Goal: Task Accomplishment & Management: Manage account settings

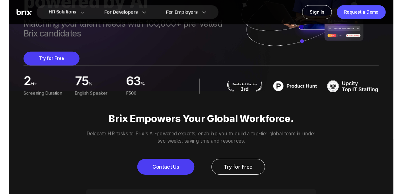
scroll to position [113, 0]
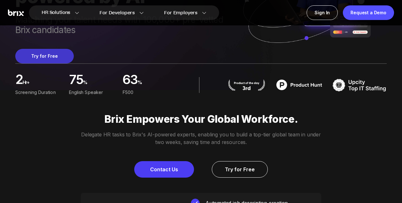
click at [42, 59] on button "Try for Free" at bounding box center [44, 56] width 58 height 15
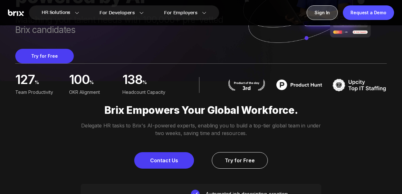
click at [324, 13] on div "Sign In" at bounding box center [321, 12] width 31 height 15
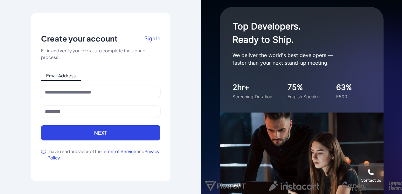
click at [155, 38] on span "Sign In" at bounding box center [152, 38] width 16 height 7
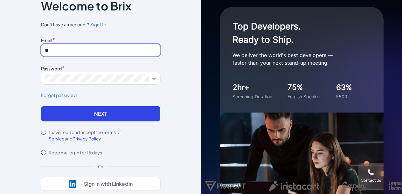
type input "*"
click at [89, 51] on input at bounding box center [100, 50] width 119 height 12
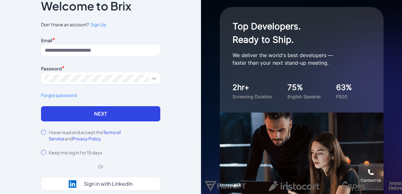
click at [101, 24] on span "Sign Up" at bounding box center [98, 25] width 16 height 6
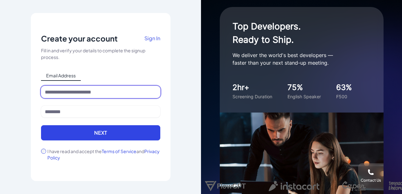
click at [61, 92] on input at bounding box center [100, 92] width 119 height 12
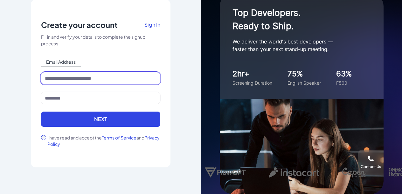
scroll to position [14, 0]
type input "**********"
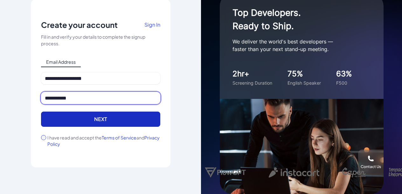
type input "**********"
click at [110, 121] on button "Next" at bounding box center [100, 119] width 119 height 15
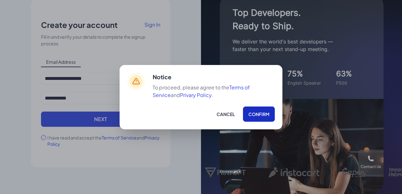
click at [258, 112] on button "Confirm" at bounding box center [259, 114] width 32 height 15
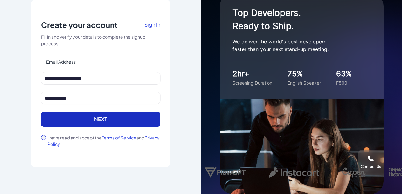
scroll to position [0, 0]
click at [99, 119] on button "Next" at bounding box center [100, 119] width 119 height 15
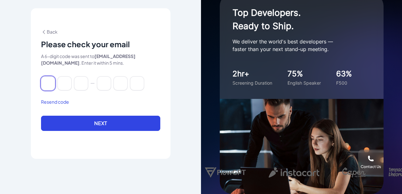
click at [47, 84] on input at bounding box center [48, 84] width 14 height 14
paste input "******"
type input "*"
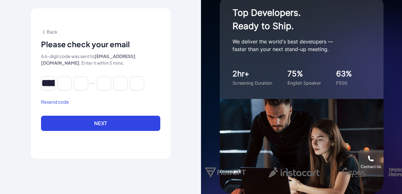
type input "*"
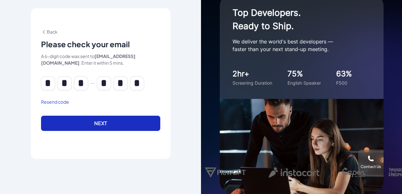
click at [81, 124] on button "Next" at bounding box center [100, 123] width 119 height 15
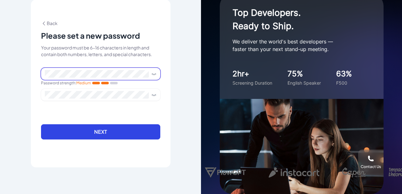
click at [153, 75] on icon at bounding box center [153, 74] width 5 height 5
click at [32, 75] on div "**********" at bounding box center [101, 84] width 140 height 168
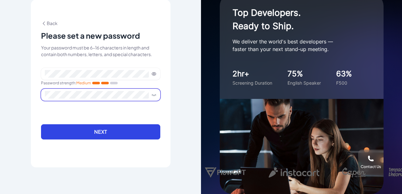
click at [153, 95] on icon at bounding box center [153, 94] width 5 height 5
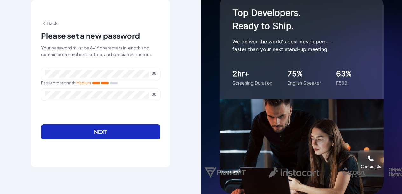
click at [98, 133] on button "Next" at bounding box center [100, 132] width 119 height 15
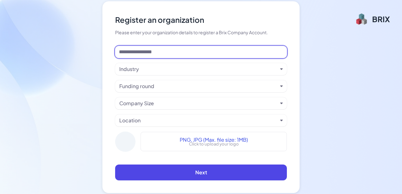
click at [146, 52] on input at bounding box center [201, 52] width 172 height 12
type input "**********"
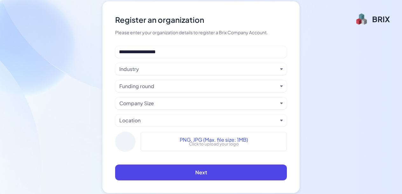
drag, startPoint x: 146, startPoint y: 52, endPoint x: 133, endPoint y: 70, distance: 22.1
click at [133, 70] on div "Industry" at bounding box center [129, 69] width 20 height 8
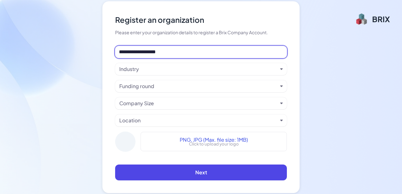
click at [150, 53] on input "**********" at bounding box center [201, 52] width 172 height 12
drag, startPoint x: 164, startPoint y: 53, endPoint x: 103, endPoint y: 53, distance: 61.0
click at [103, 53] on div "**********" at bounding box center [200, 97] width 197 height 192
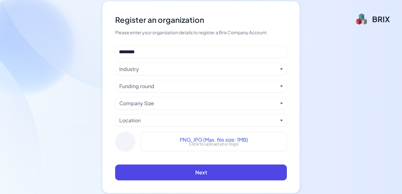
click at [141, 67] on div "Industry" at bounding box center [198, 69] width 158 height 8
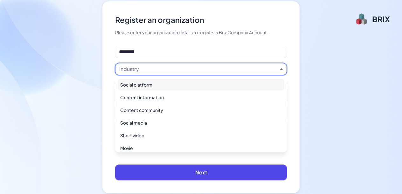
click at [146, 86] on div "Social platform" at bounding box center [201, 84] width 167 height 11
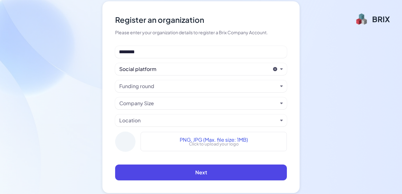
click at [145, 84] on div "Funding round" at bounding box center [136, 87] width 35 height 8
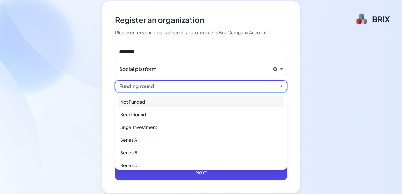
click at [140, 101] on div "Not Funded" at bounding box center [201, 101] width 167 height 11
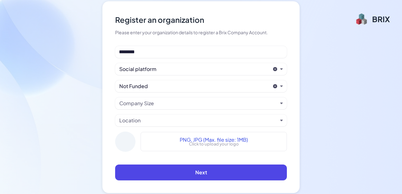
click at [140, 105] on div "Company Size" at bounding box center [136, 104] width 35 height 8
click at [138, 103] on div "Company Size" at bounding box center [136, 104] width 35 height 8
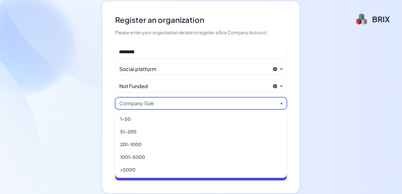
click at [64, 94] on div "Register an organization Please enter your organization details to register a B…" at bounding box center [201, 97] width 402 height 194
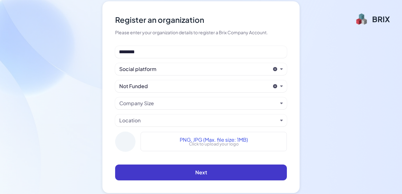
click at [193, 174] on button "Next" at bounding box center [201, 173] width 172 height 16
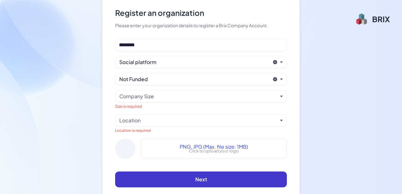
scroll to position [6, 0]
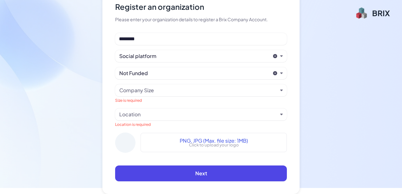
click at [151, 90] on div "Company Size" at bounding box center [136, 91] width 35 height 8
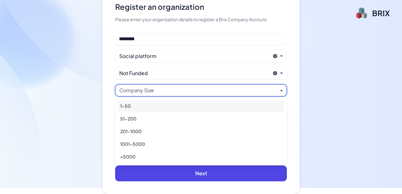
click at [134, 106] on div "1-50" at bounding box center [201, 105] width 167 height 11
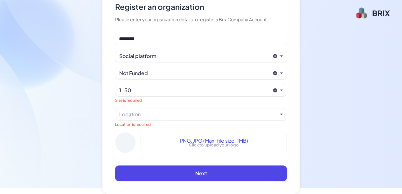
click at [140, 117] on div "Location" at bounding box center [129, 115] width 21 height 8
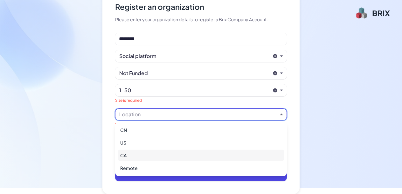
scroll to position [0, 0]
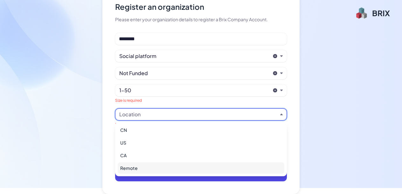
click at [129, 169] on div "Remote" at bounding box center [201, 168] width 167 height 11
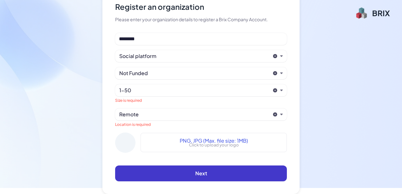
click at [194, 174] on button "Next" at bounding box center [201, 174] width 172 height 16
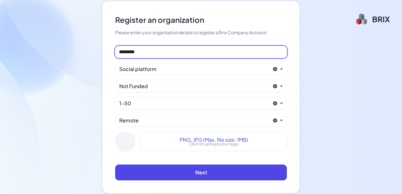
click at [147, 48] on input "********" at bounding box center [201, 52] width 172 height 12
click at [147, 52] on input "********" at bounding box center [201, 52] width 172 height 12
type input "*"
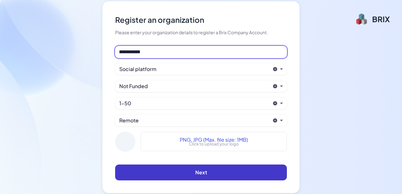
type input "**********"
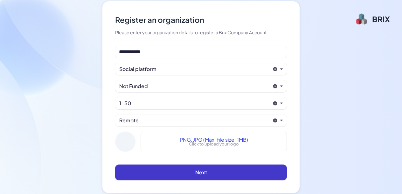
click at [199, 173] on span "Next" at bounding box center [201, 172] width 12 height 7
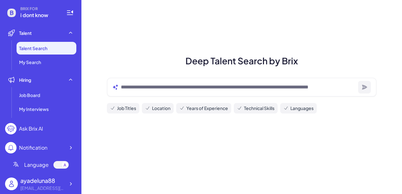
click at [53, 187] on div "[EMAIL_ADDRESS][DOMAIN_NAME]" at bounding box center [42, 188] width 44 height 7
click at [73, 185] on icon at bounding box center [70, 184] width 6 height 6
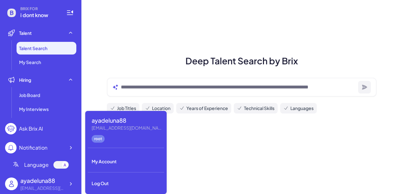
click at [107, 154] on div "ayadeluna88 ayadeluna@gmail.com root My Account Log Out" at bounding box center [125, 152] width 81 height 83
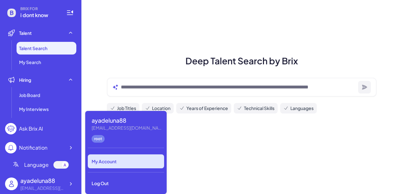
click at [106, 163] on div "My Account" at bounding box center [126, 162] width 76 height 14
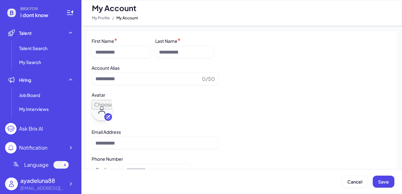
type input "**********"
click at [65, 187] on div at bounding box center [70, 184] width 11 height 11
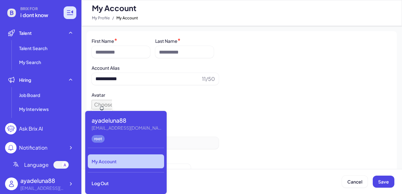
click at [70, 10] on icon at bounding box center [70, 13] width 8 height 8
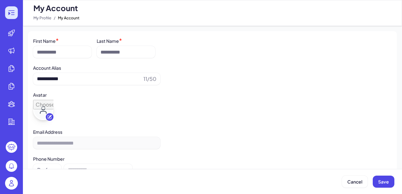
click at [12, 13] on icon at bounding box center [12, 12] width 3 height 1
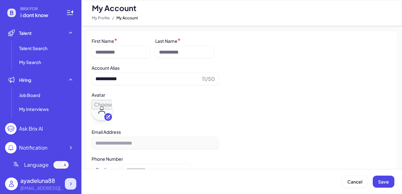
click at [71, 184] on icon at bounding box center [70, 184] width 6 height 6
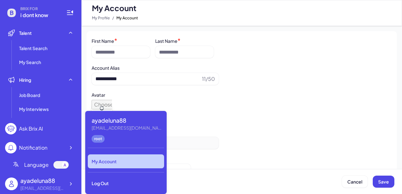
click at [109, 160] on div "My Account" at bounding box center [126, 162] width 76 height 14
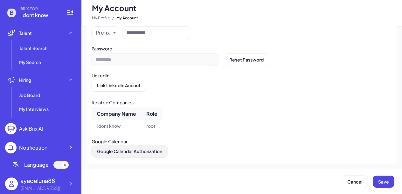
click at [133, 151] on span "Google Calendar Authorization" at bounding box center [129, 152] width 65 height 6
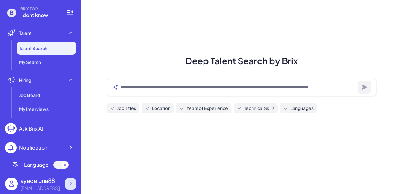
click at [68, 183] on icon at bounding box center [70, 184] width 6 height 6
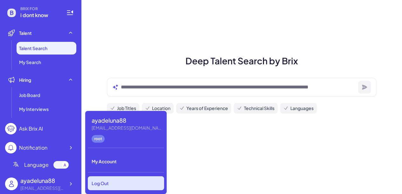
click at [99, 183] on div "Log Out" at bounding box center [126, 184] width 76 height 14
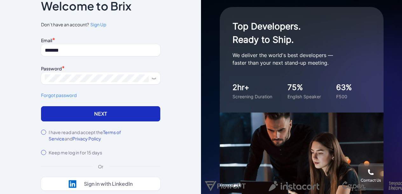
click at [83, 112] on button "Next" at bounding box center [100, 113] width 119 height 15
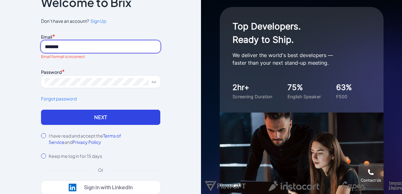
drag, startPoint x: 65, startPoint y: 46, endPoint x: 24, endPoint y: 46, distance: 41.6
click at [24, 46] on div "Notice To proceed, please agree to the Terms of Service and Privary Policy . Ca…" at bounding box center [100, 97] width 201 height 194
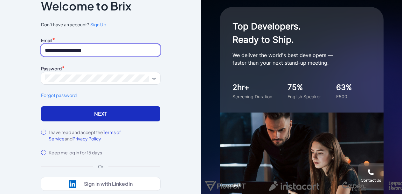
type input "**********"
click at [92, 114] on button "Next" at bounding box center [100, 113] width 119 height 15
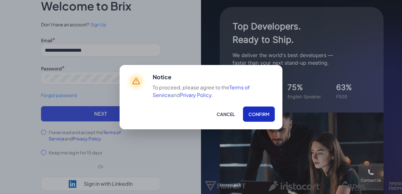
click at [261, 114] on button "Confirm" at bounding box center [259, 114] width 32 height 15
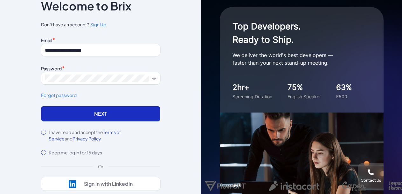
click at [108, 114] on button "Next" at bounding box center [100, 113] width 119 height 15
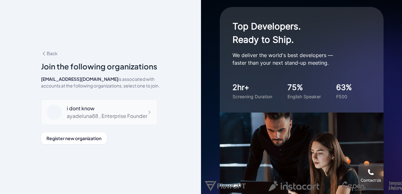
click at [148, 113] on icon at bounding box center [149, 112] width 6 height 6
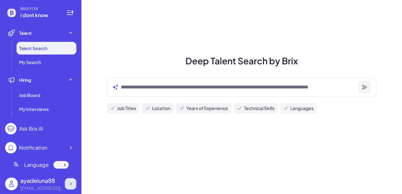
click at [71, 184] on icon at bounding box center [71, 184] width 2 height 3
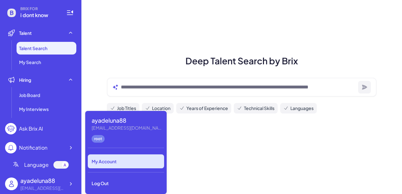
click at [118, 160] on div "My Account" at bounding box center [126, 162] width 76 height 14
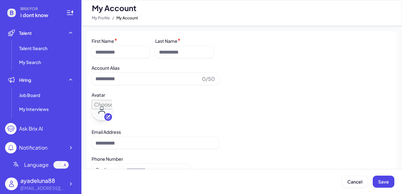
type input "**********"
click at [67, 14] on icon at bounding box center [70, 13] width 8 height 8
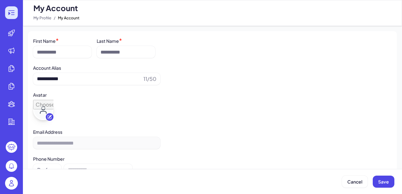
click at [11, 13] on icon at bounding box center [12, 13] width 8 height 8
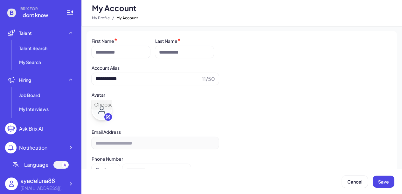
click at [49, 15] on span "i dont know" at bounding box center [39, 15] width 38 height 8
click at [31, 13] on span "i dont know" at bounding box center [39, 15] width 38 height 8
click at [29, 8] on span "BRIX FOR" at bounding box center [39, 8] width 38 height 5
click at [17, 10] on icon at bounding box center [11, 12] width 13 height 13
click at [14, 11] on icon at bounding box center [11, 13] width 9 height 9
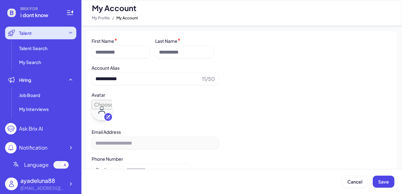
click at [44, 32] on div "Talent" at bounding box center [40, 33] width 71 height 13
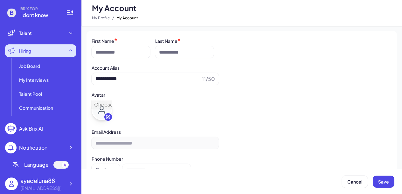
click at [37, 50] on div "Hiring" at bounding box center [40, 50] width 71 height 13
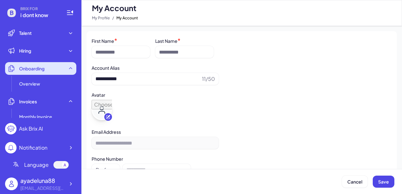
click at [38, 74] on div "Onboarding" at bounding box center [40, 68] width 71 height 13
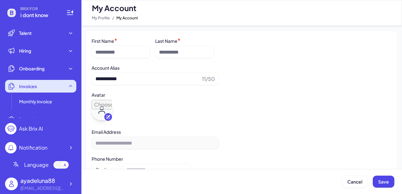
click at [38, 86] on div "Invoices" at bounding box center [40, 86] width 71 height 13
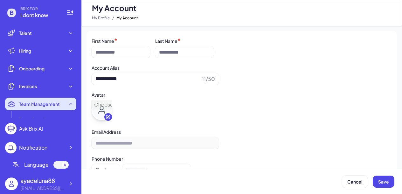
click at [36, 107] on span "Team Management" at bounding box center [39, 104] width 41 height 6
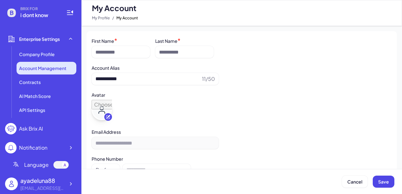
click at [38, 65] on span "Account Management" at bounding box center [42, 68] width 47 height 6
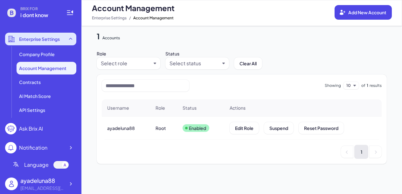
click at [66, 41] on div "Enterprise Settings" at bounding box center [40, 39] width 71 height 13
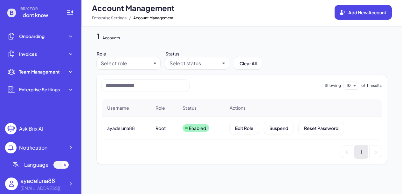
scroll to position [31, 0]
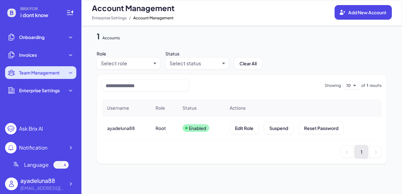
click at [66, 73] on div "Team Management" at bounding box center [40, 72] width 71 height 13
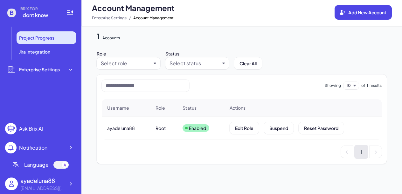
scroll to position [97, 0]
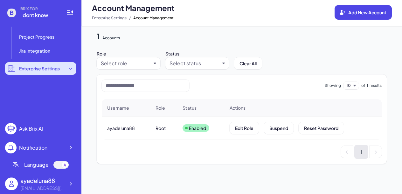
click at [70, 66] on icon at bounding box center [70, 68] width 6 height 6
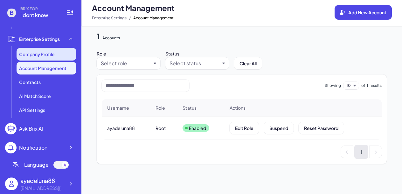
scroll to position [126, 0]
click at [40, 53] on span "Company Profile" at bounding box center [37, 54] width 36 height 6
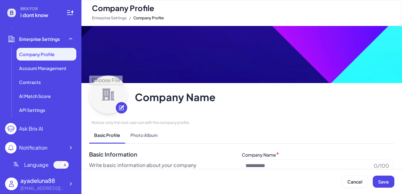
type input "**********"
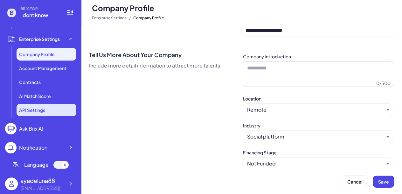
click at [42, 113] on span "API Settings" at bounding box center [32, 110] width 26 height 6
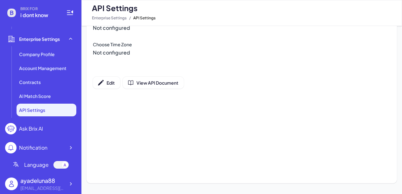
scroll to position [89, 0]
click at [40, 129] on div "Ask Brix AI" at bounding box center [31, 129] width 24 height 8
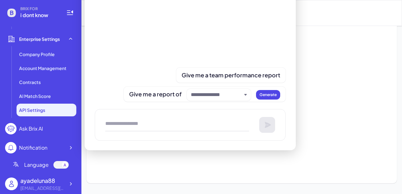
scroll to position [0, 0]
click at [51, 148] on div "Notification" at bounding box center [40, 147] width 71 height 11
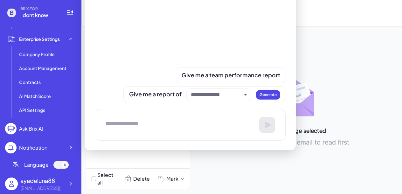
click at [336, 63] on div "No message selected Please select an email to read first" at bounding box center [296, 110] width 199 height 158
click at [24, 129] on div "Ask Brix AI" at bounding box center [31, 129] width 24 height 8
click at [264, 140] on div at bounding box center [190, 125] width 191 height 32
click at [212, 167] on div "No message selected Please select an email to read first" at bounding box center [296, 110] width 199 height 158
click at [45, 146] on div "Notification" at bounding box center [33, 148] width 28 height 8
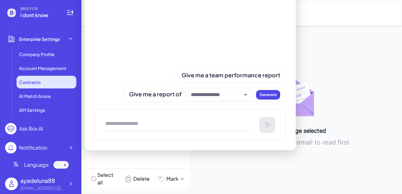
click at [61, 84] on div "Contracts" at bounding box center [47, 82] width 60 height 13
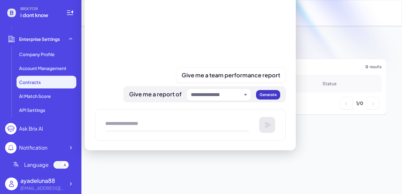
click at [264, 97] on button "Generate" at bounding box center [268, 95] width 24 height 10
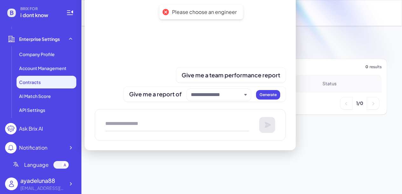
click at [198, 31] on div at bounding box center [190, 7] width 191 height 168
click at [323, 79] on div "Status" at bounding box center [349, 83] width 64 height 17
click at [310, 23] on img at bounding box center [304, 40] width 193 height 81
click at [265, 127] on div at bounding box center [190, 125] width 191 height 32
click at [163, 119] on textarea at bounding box center [177, 125] width 144 height 13
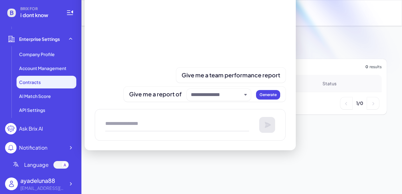
click at [39, 130] on div "Ask Brix AI" at bounding box center [31, 129] width 24 height 8
click at [25, 129] on div "Ask Brix AI" at bounding box center [31, 129] width 24 height 8
click at [12, 128] on circle at bounding box center [10, 128] width 11 height 11
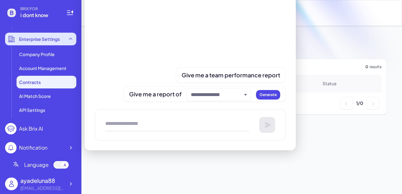
click at [8, 38] on icon at bounding box center [12, 39] width 8 height 8
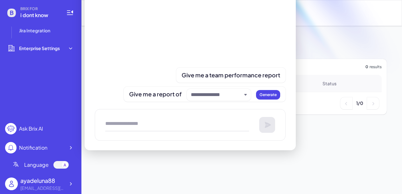
click at [11, 12] on icon at bounding box center [11, 13] width 3 height 4
click at [46, 186] on div "[EMAIL_ADDRESS][DOMAIN_NAME]" at bounding box center [42, 188] width 44 height 7
click at [72, 185] on icon at bounding box center [70, 184] width 6 height 6
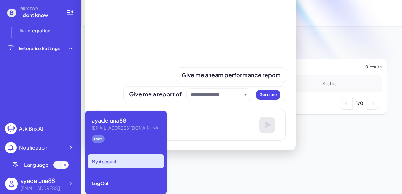
click at [112, 162] on div "My Account" at bounding box center [126, 162] width 76 height 14
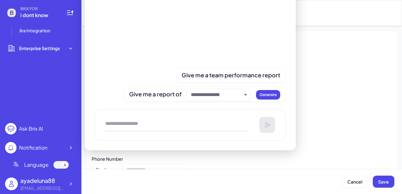
type input "**********"
click at [41, 184] on div "ayadeluna88" at bounding box center [42, 181] width 44 height 9
click at [75, 183] on div at bounding box center [70, 184] width 11 height 11
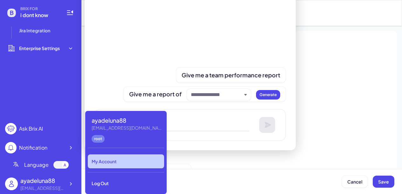
click at [100, 140] on div "root" at bounding box center [98, 139] width 13 height 8
click at [100, 121] on div "ayadeluna88" at bounding box center [127, 120] width 70 height 9
click at [113, 121] on div "ayadeluna88" at bounding box center [127, 120] width 70 height 9
click at [111, 165] on div "My Account" at bounding box center [126, 162] width 76 height 14
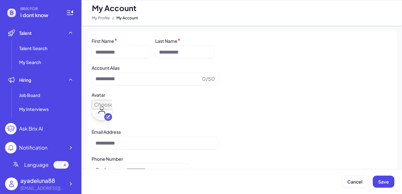
type input "**********"
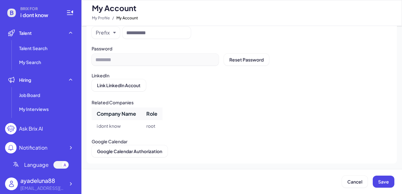
scroll to position [154, 0]
click at [70, 186] on icon at bounding box center [70, 184] width 6 height 6
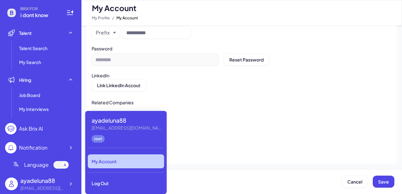
click at [107, 160] on div "My Account" at bounding box center [126, 162] width 76 height 14
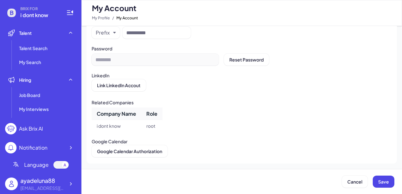
scroll to position [0, 0]
click at [70, 185] on icon at bounding box center [70, 184] width 6 height 6
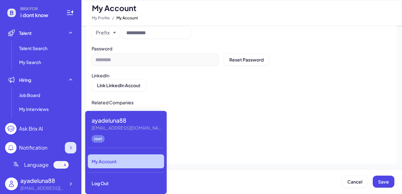
click at [66, 147] on div at bounding box center [70, 147] width 11 height 11
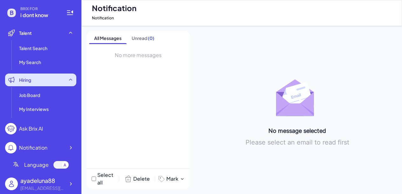
click at [69, 82] on icon at bounding box center [70, 80] width 6 height 6
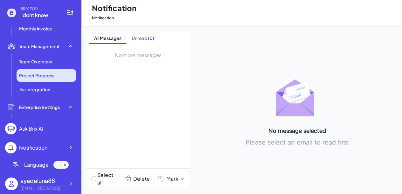
scroll to position [132, 0]
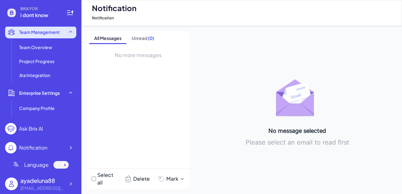
click at [68, 31] on icon at bounding box center [70, 32] width 6 height 6
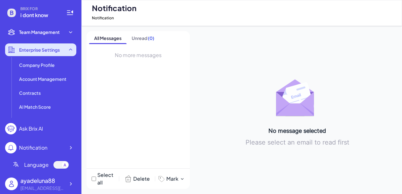
click at [70, 49] on icon at bounding box center [70, 50] width 6 height 6
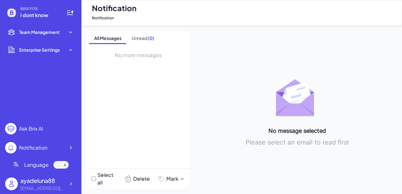
scroll to position [0, 0]
click at [72, 148] on icon at bounding box center [70, 148] width 6 height 6
click at [71, 146] on icon at bounding box center [70, 148] width 6 height 6
click at [71, 183] on icon at bounding box center [71, 184] width 2 height 3
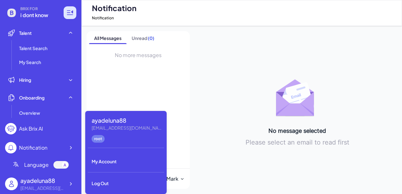
click at [69, 12] on icon at bounding box center [70, 13] width 8 height 8
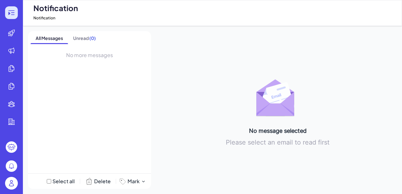
click at [11, 12] on icon at bounding box center [12, 13] width 8 height 8
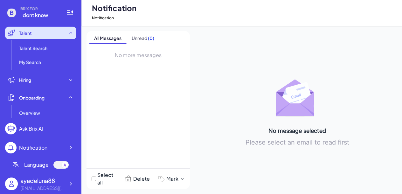
click at [71, 30] on div "Talent" at bounding box center [40, 33] width 71 height 13
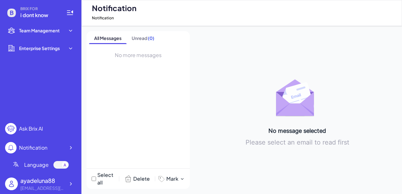
scroll to position [104, 0]
click at [51, 190] on div "[EMAIL_ADDRESS][DOMAIN_NAME]" at bounding box center [42, 188] width 44 height 7
click at [71, 184] on icon at bounding box center [70, 184] width 6 height 6
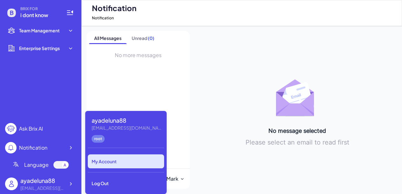
click at [115, 162] on div "My Account" at bounding box center [126, 162] width 76 height 14
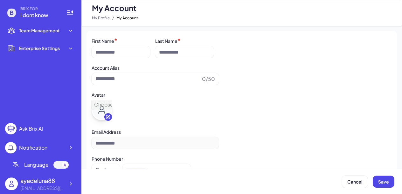
type input "**********"
click at [364, 183] on button "Cancel" at bounding box center [355, 182] width 26 height 12
click at [352, 182] on span "Cancel" at bounding box center [354, 182] width 15 height 6
